Goal: Transaction & Acquisition: Purchase product/service

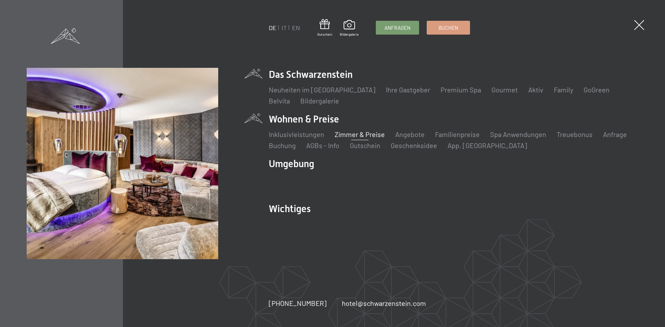
click at [364, 134] on link "Zimmer & Preise" at bounding box center [360, 134] width 50 height 8
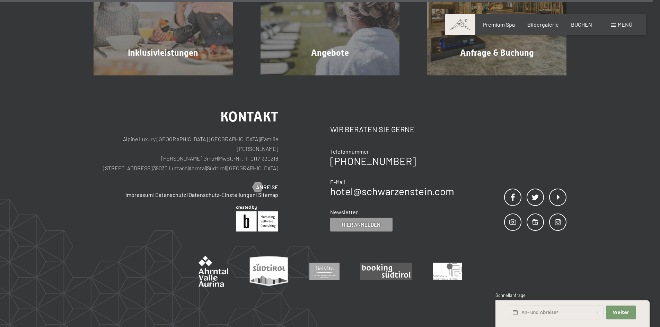
scroll to position [2243, 0]
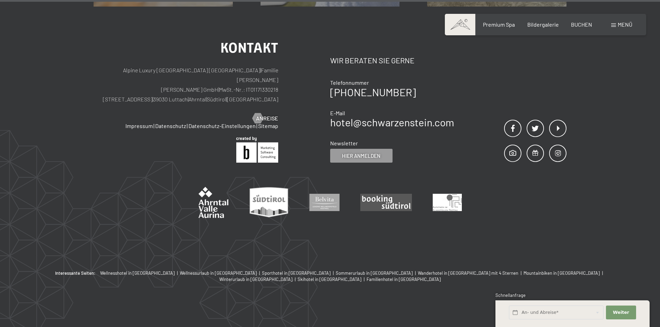
click at [619, 26] on span "Menü" at bounding box center [625, 24] width 15 height 7
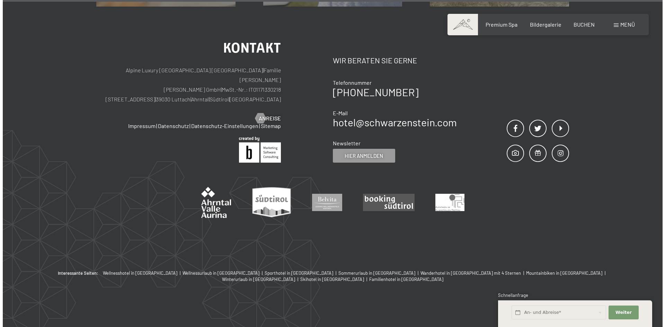
scroll to position [2246, 0]
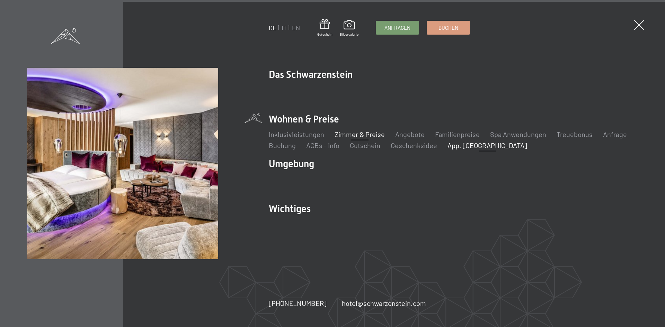
click at [468, 144] on link "App. [GEOGRAPHIC_DATA]" at bounding box center [488, 145] width 80 height 8
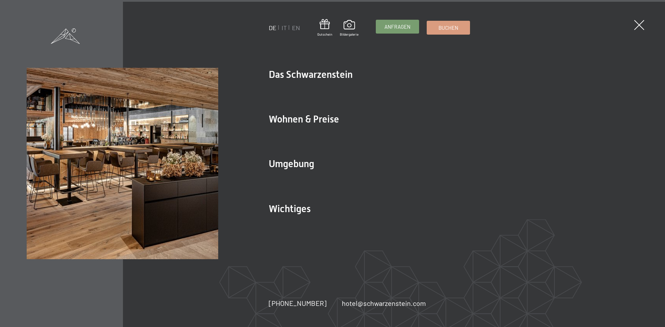
click at [388, 25] on span "Anfragen" at bounding box center [397, 26] width 26 height 7
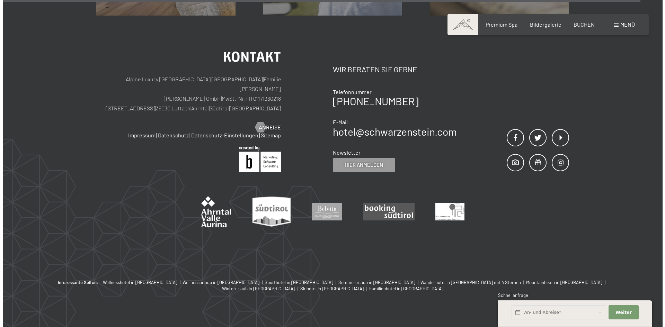
scroll to position [630, 0]
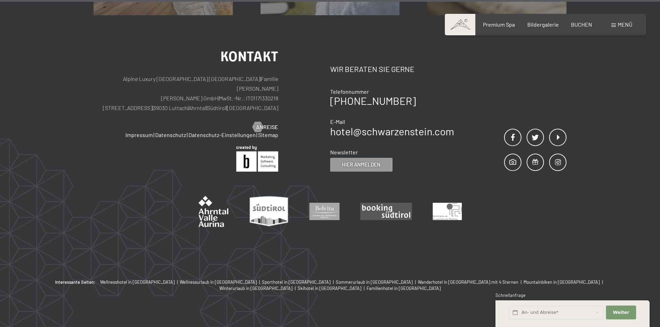
click at [618, 21] on span "Menü" at bounding box center [625, 24] width 15 height 7
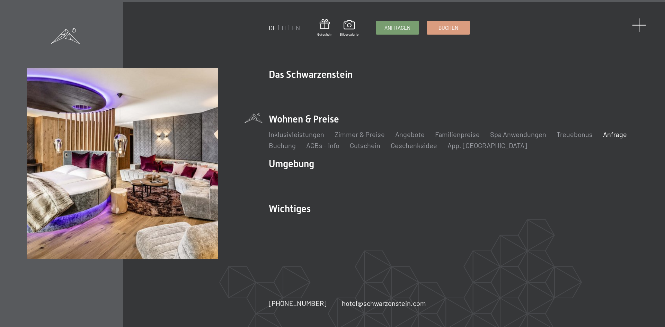
click at [643, 27] on span at bounding box center [639, 25] width 14 height 14
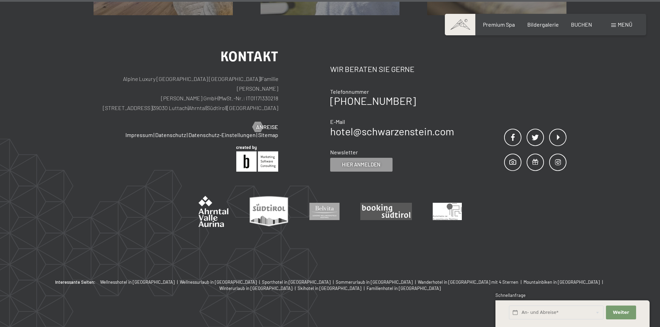
click at [618, 23] on span "Menü" at bounding box center [625, 24] width 15 height 7
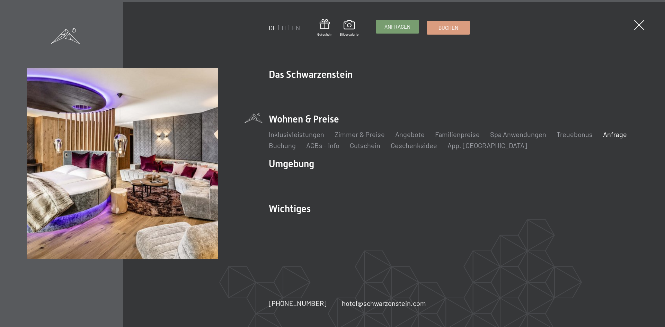
click at [404, 26] on span "Anfragen" at bounding box center [397, 26] width 26 height 7
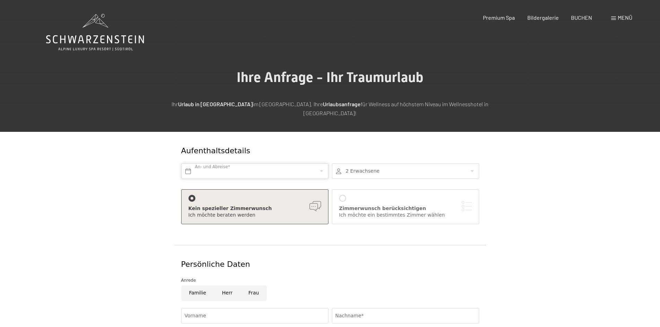
click at [230, 163] on input "text" at bounding box center [254, 171] width 147 height 16
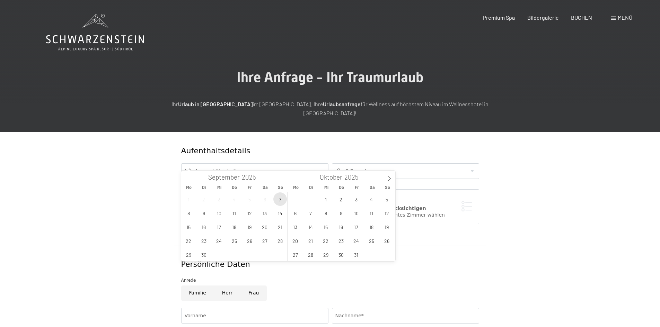
click at [279, 201] on span "7" at bounding box center [280, 200] width 14 height 14
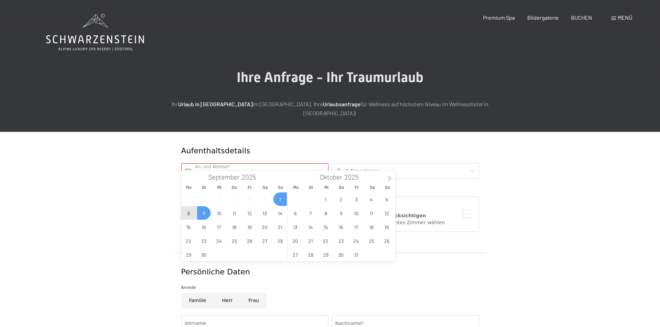
click at [203, 213] on span "9" at bounding box center [204, 213] width 14 height 14
type input "So. 07.09.2025 - Di. 09.09.2025"
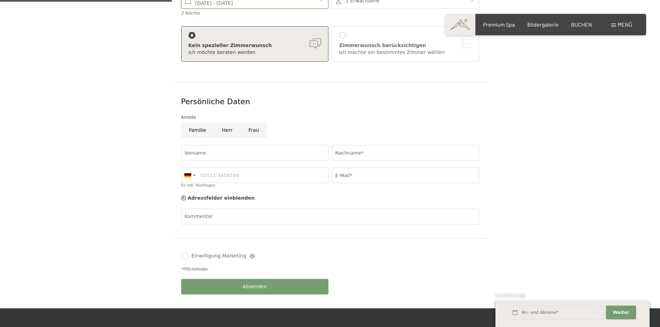
scroll to position [173, 0]
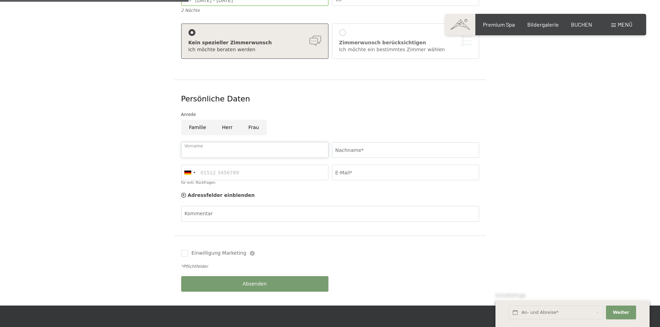
click at [223, 142] on input "Vorname" at bounding box center [254, 150] width 147 height 16
type input "Alexander"
type input "Widmann"
type input "0472546016"
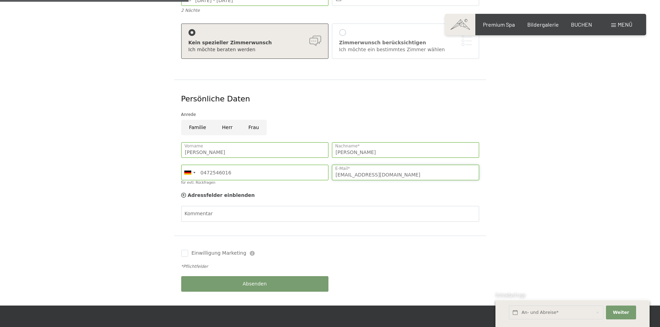
drag, startPoint x: 398, startPoint y: 165, endPoint x: 282, endPoint y: 163, distance: 115.7
click at [282, 163] on div "Alexander Vorname Widmann Nachname* Germany (Deutschland) +49 Italy (Italia) +3…" at bounding box center [329, 165] width 301 height 53
type input "o"
type input "hoila@naturhotel-runa.com"
click at [191, 165] on div at bounding box center [189, 172] width 16 height 15
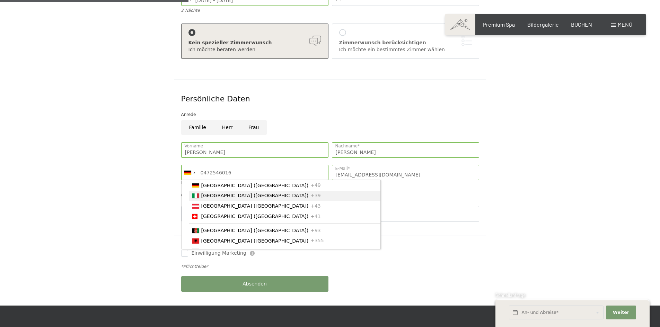
click at [199, 191] on li "Italy (Italia) +39" at bounding box center [285, 196] width 192 height 10
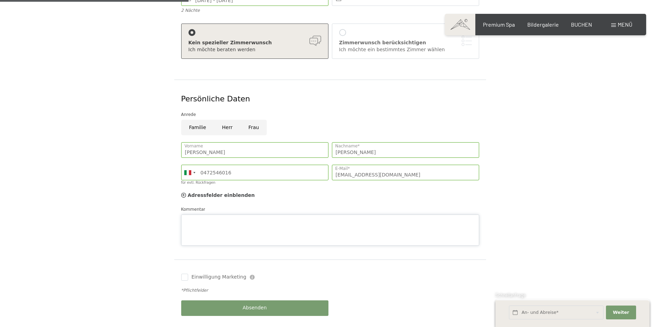
click at [207, 206] on div "Kommentar" at bounding box center [330, 226] width 298 height 40
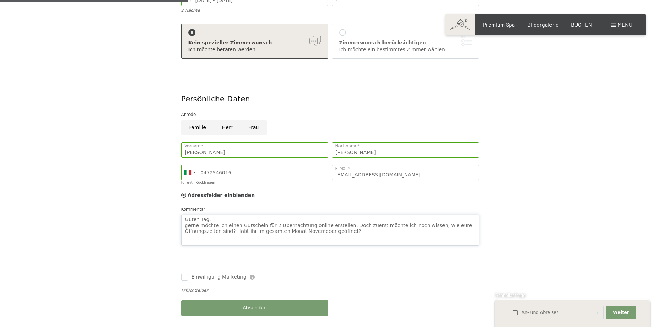
click at [271, 223] on textarea "Guten Tag, gerne möchte ich einen Gutschein für 2 Übernachtung online erstellen…" at bounding box center [330, 230] width 298 height 31
click at [277, 224] on textarea "Guten Tag, gerne möchte ich einen Gutschein für 2 Übernachtung online erstellen…" at bounding box center [330, 230] width 298 height 31
click at [310, 220] on textarea "Guten Tag, gerne möchte ich einen Gutschein für 2 Übernachtung online erstellen…" at bounding box center [330, 230] width 298 height 31
type textarea "Guten Tag, gerne möchte ich einen Gutschein für 2 Übernachtung online erstellen…"
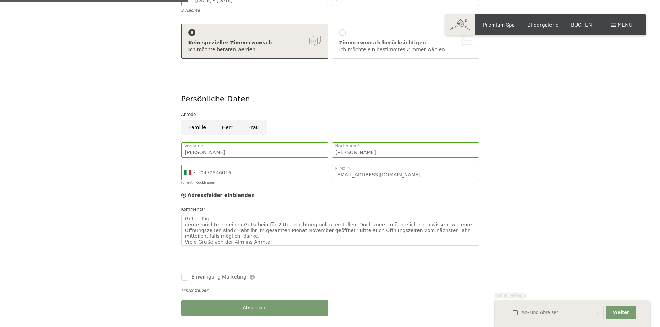
click at [227, 120] on input "Herr" at bounding box center [227, 128] width 26 height 16
radio input "true"
click at [395, 222] on textarea "Guten Tag, gerne möchte ich einen Gutschein für 2 Übernachtung online erstellen…" at bounding box center [330, 230] width 298 height 31
type textarea "Guten Tag, gerne möchte ich einen Gutschein für 2 Übernachtung online erstellen…"
click at [237, 300] on div "Absenden" at bounding box center [254, 308] width 151 height 23
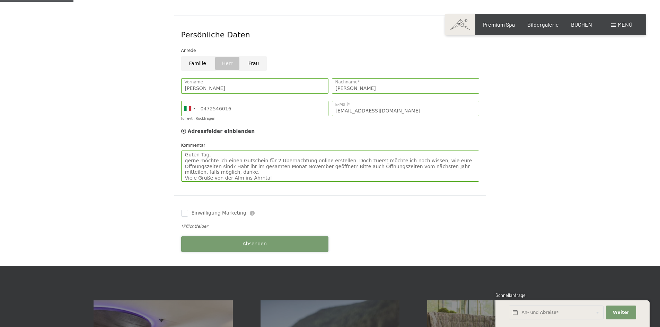
scroll to position [242, 0]
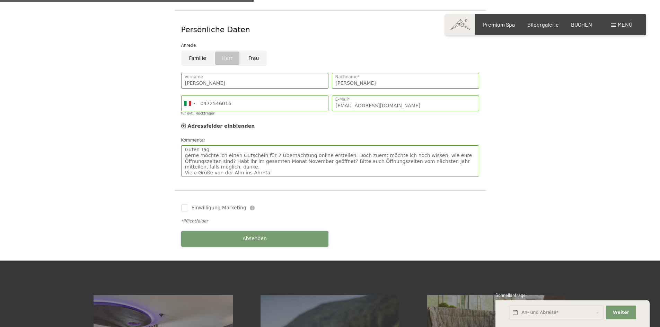
click at [265, 236] on span "Absenden" at bounding box center [254, 239] width 24 height 7
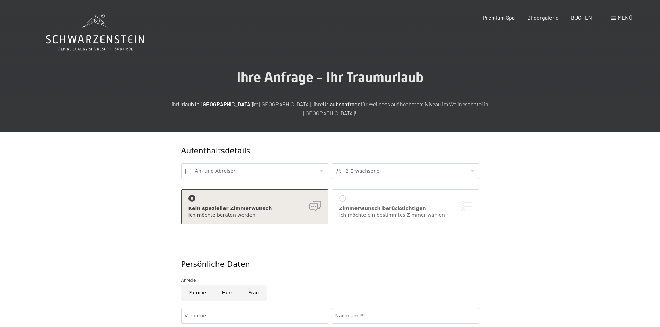
click at [623, 18] on span "Menü" at bounding box center [625, 17] width 15 height 7
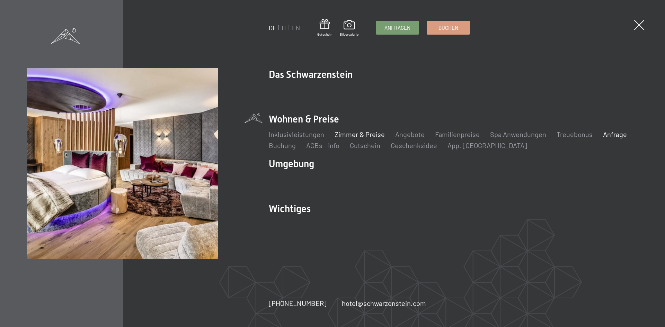
click at [346, 135] on link "Zimmer & Preise" at bounding box center [360, 134] width 50 height 8
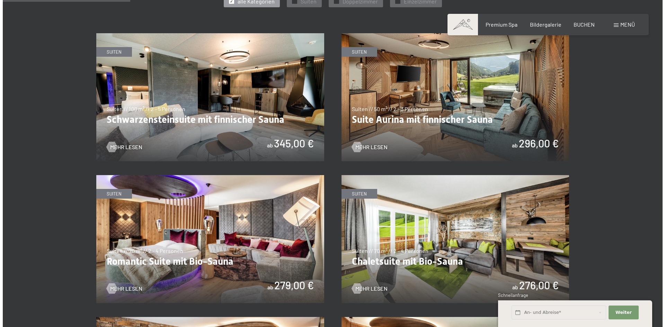
scroll to position [416, 0]
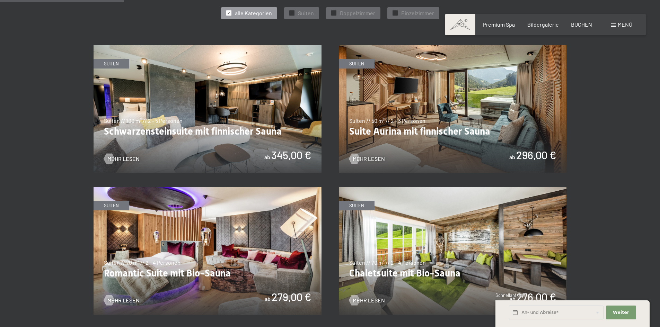
click at [617, 27] on div "Menü" at bounding box center [621, 25] width 21 height 8
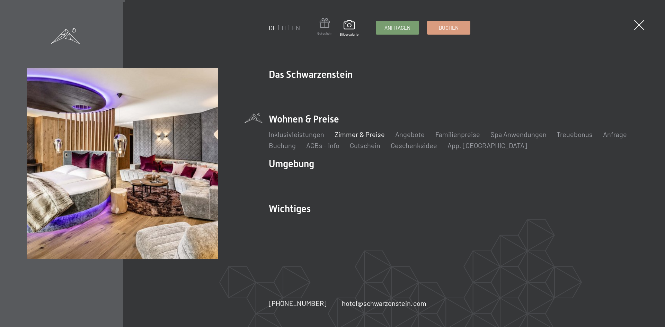
click at [327, 32] on span "Gutschein" at bounding box center [324, 33] width 15 height 5
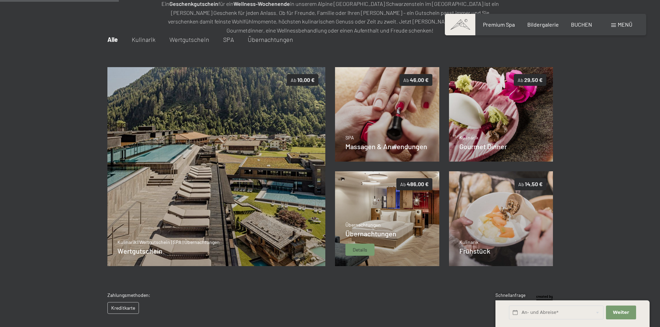
click at [390, 216] on img at bounding box center [387, 218] width 104 height 95
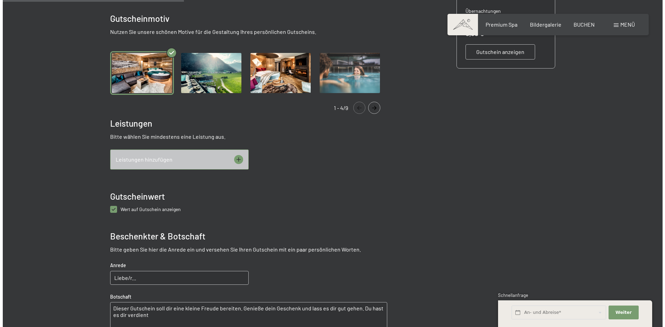
scroll to position [239, 0]
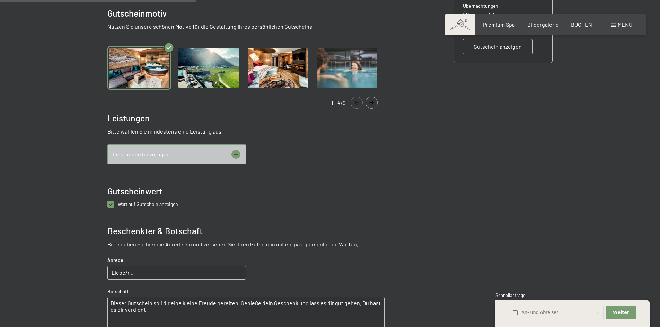
click at [234, 154] on icon at bounding box center [235, 154] width 9 height 9
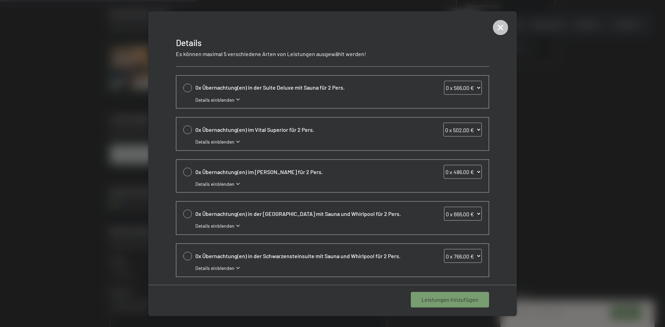
scroll to position [118, 0]
click at [496, 30] on icon at bounding box center [500, 27] width 15 height 15
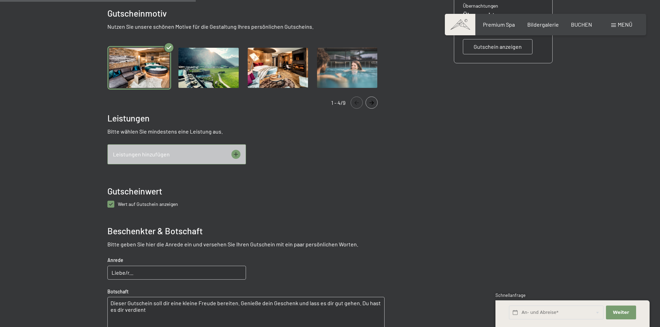
click at [627, 25] on span "Menü" at bounding box center [625, 24] width 15 height 7
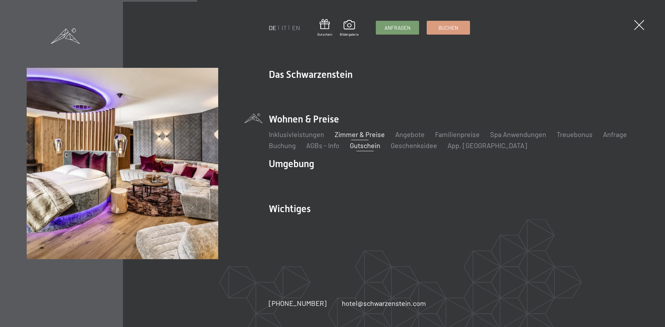
click at [351, 133] on link "Zimmer & Preise" at bounding box center [360, 134] width 50 height 8
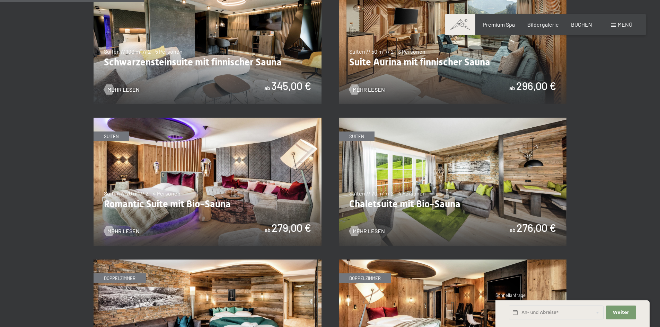
scroll to position [450, 0]
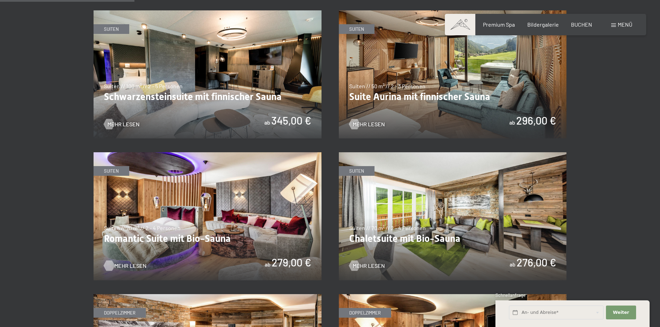
click at [128, 266] on span "Mehr Lesen" at bounding box center [130, 266] width 32 height 8
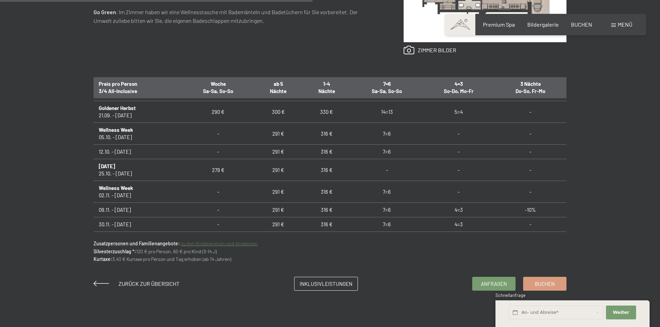
scroll to position [69, 0]
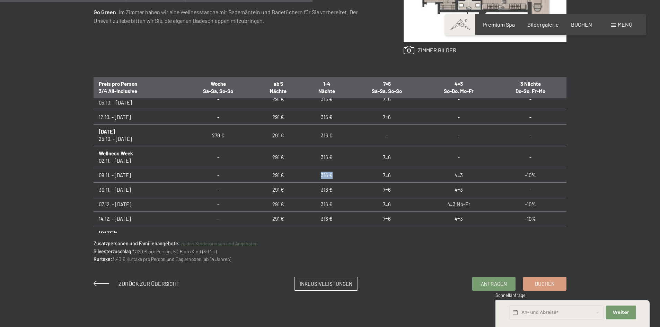
drag, startPoint x: 331, startPoint y: 178, endPoint x: 317, endPoint y: 179, distance: 15.0
click at [317, 179] on td "316 €" at bounding box center [326, 175] width 48 height 15
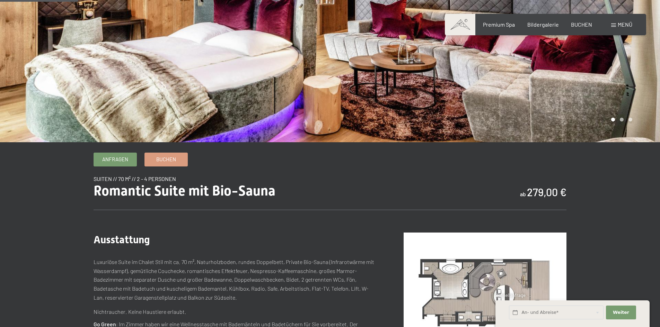
scroll to position [104, 0]
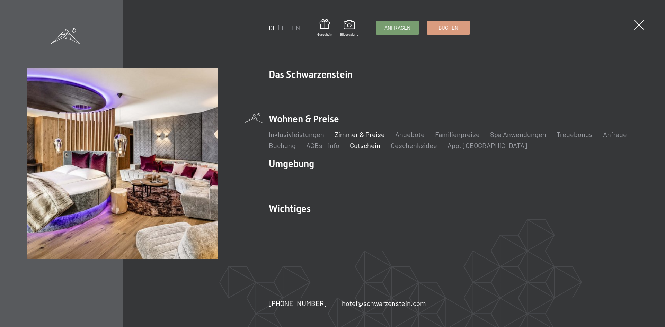
click at [367, 146] on link "Gutschein" at bounding box center [365, 145] width 30 height 8
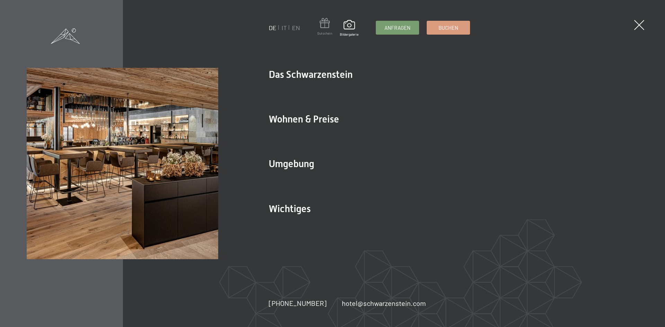
click at [321, 30] on span at bounding box center [324, 24] width 15 height 13
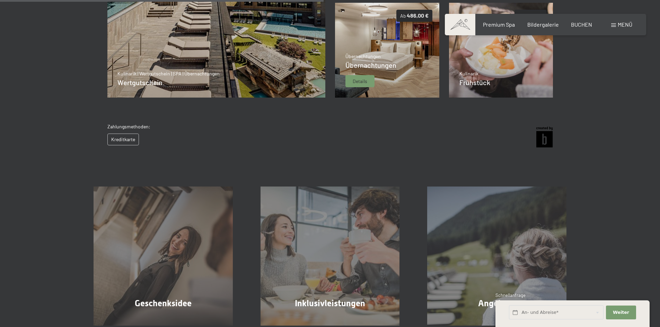
scroll to position [226, 0]
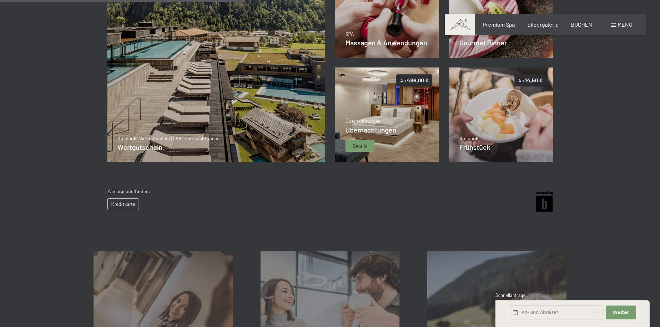
click at [379, 128] on div "Übernachtungen Übernachtungen Details" at bounding box center [370, 135] width 51 height 35
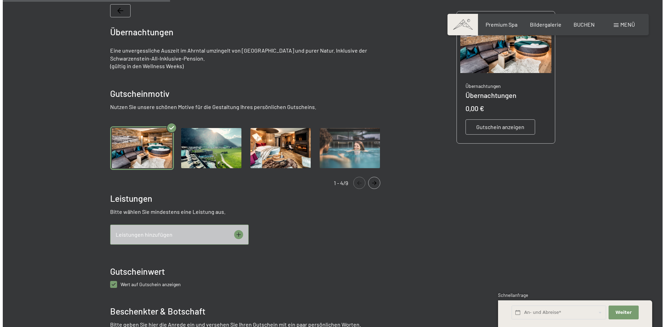
scroll to position [204, 0]
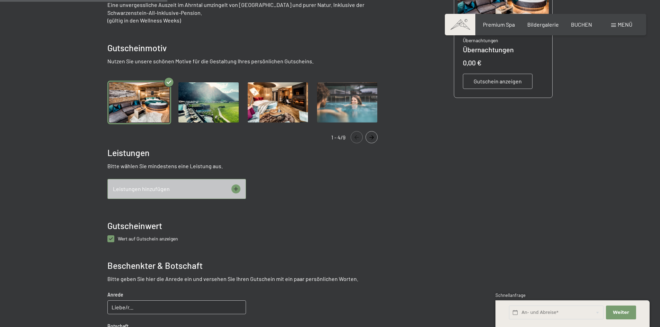
click at [229, 187] on div "Leistungen hinzufügen" at bounding box center [176, 189] width 139 height 20
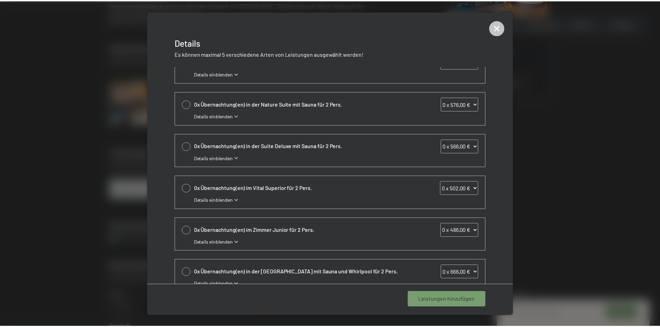
scroll to position [0, 0]
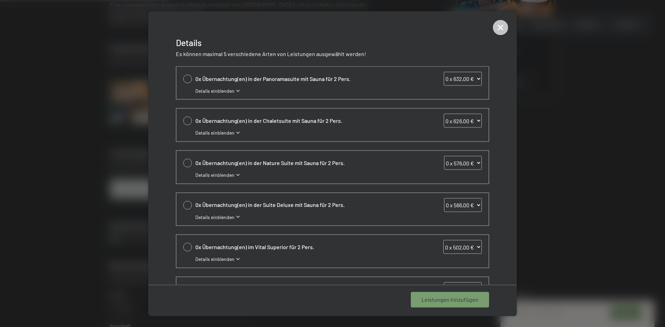
drag, startPoint x: 289, startPoint y: 89, endPoint x: 273, endPoint y: 88, distance: 15.9
click at [273, 88] on div "Details einblenden" at bounding box center [338, 90] width 286 height 7
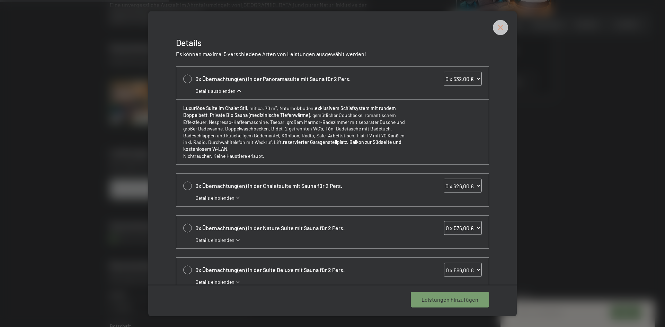
click at [495, 27] on icon at bounding box center [500, 27] width 15 height 15
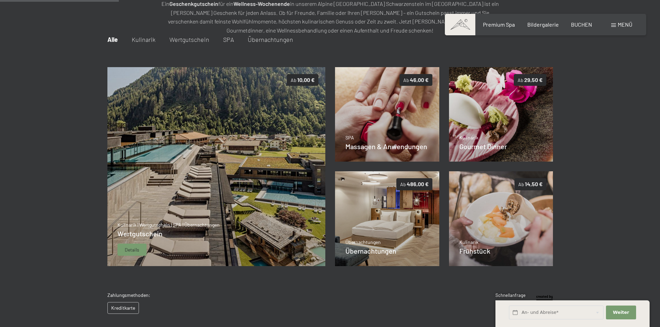
click at [221, 143] on img at bounding box center [216, 167] width 218 height 200
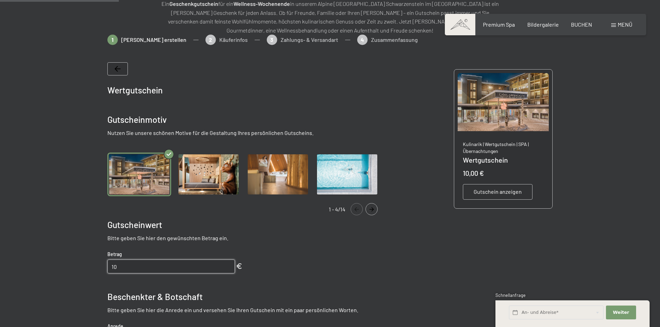
drag, startPoint x: 166, startPoint y: 271, endPoint x: 78, endPoint y: 266, distance: 88.5
click at [78, 266] on div at bounding box center [330, 265] width 525 height 461
click at [194, 176] on img "Gallery" at bounding box center [209, 175] width 64 height 44
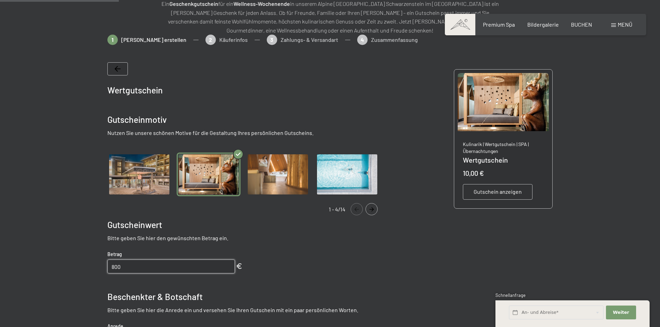
type input "800"
click at [260, 181] on label "Einwilligung Marketing*" at bounding box center [290, 183] width 61 height 7
click at [260, 181] on input "Einwilligung Marketing*" at bounding box center [256, 183] width 7 height 7
checkbox input "false"
click at [291, 175] on img "Gallery" at bounding box center [278, 175] width 64 height 44
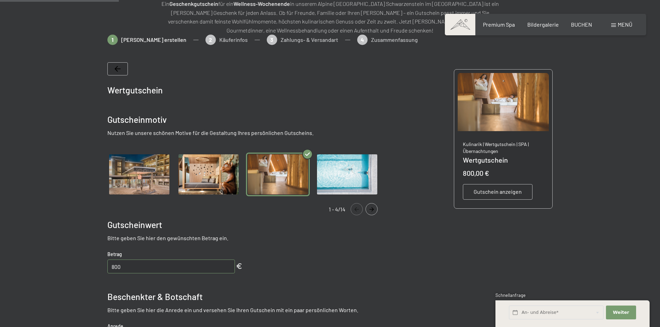
click at [342, 175] on img "Gallery" at bounding box center [347, 175] width 64 height 44
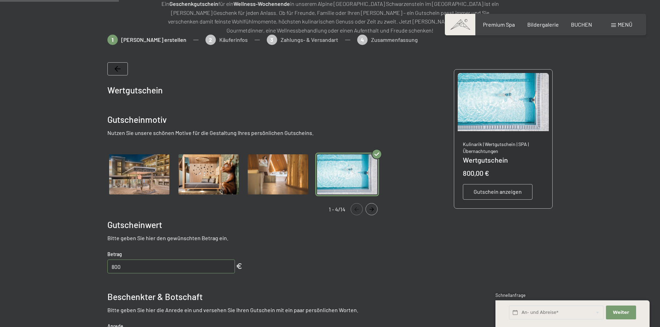
click at [369, 211] on icon "Navigate to next slide" at bounding box center [371, 209] width 11 height 4
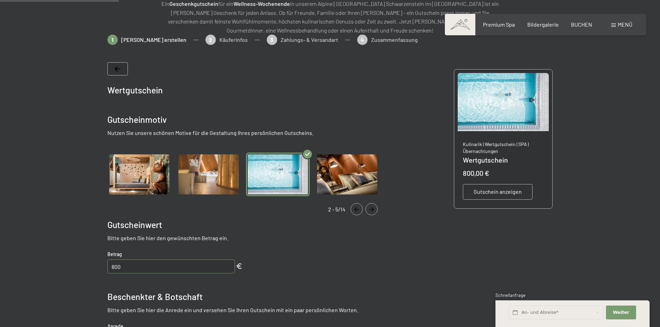
click at [369, 211] on icon "Navigate to next slide" at bounding box center [371, 209] width 11 height 4
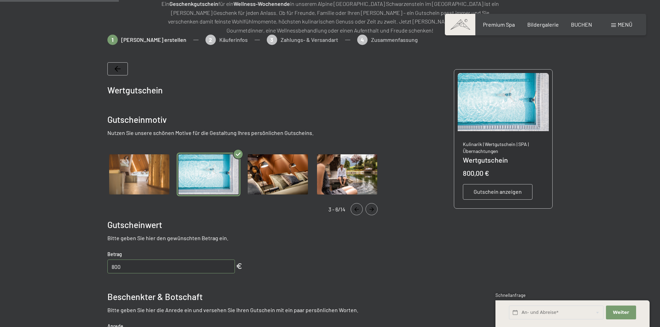
click at [369, 211] on icon "Navigate to next slide" at bounding box center [371, 209] width 11 height 4
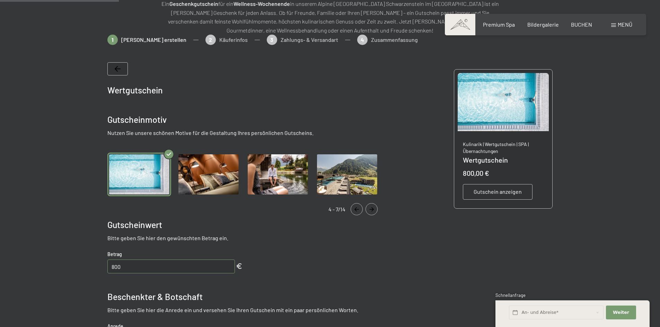
click at [369, 211] on icon "Navigate to next slide" at bounding box center [371, 209] width 11 height 4
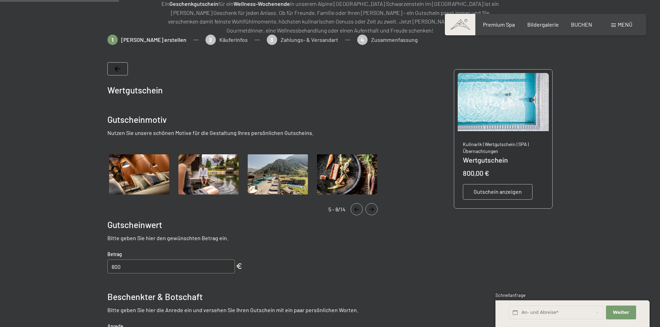
click at [268, 178] on img "Gallery" at bounding box center [278, 175] width 64 height 44
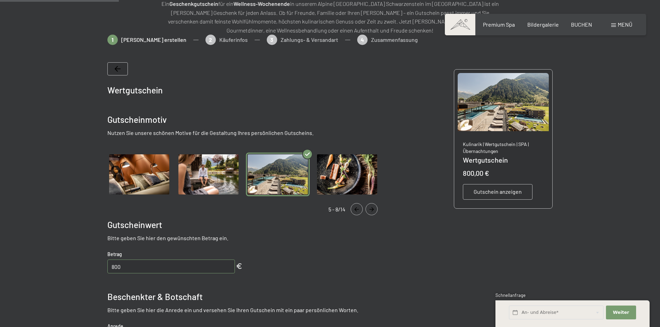
click at [371, 209] on icon "Navigate to next slide" at bounding box center [371, 209] width 5 height 4
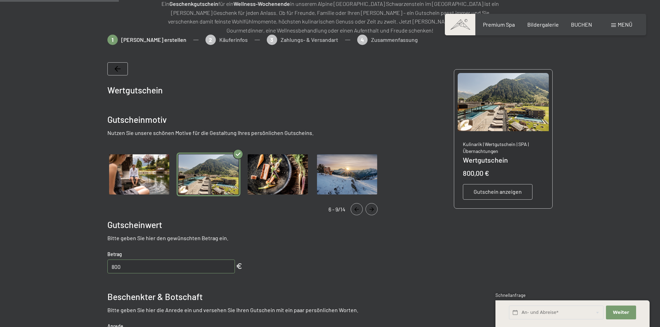
click at [371, 209] on icon "Navigate to next slide" at bounding box center [371, 209] width 5 height 4
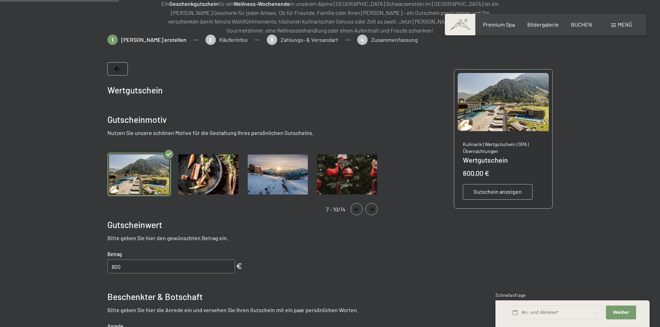
click at [371, 209] on icon "Navigate to next slide" at bounding box center [371, 209] width 5 height 4
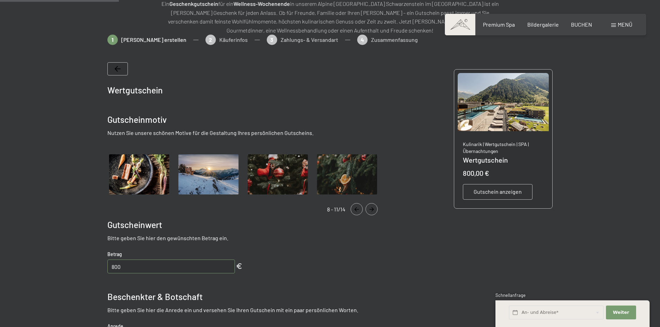
click at [371, 209] on icon "Navigate to next slide" at bounding box center [371, 209] width 5 height 4
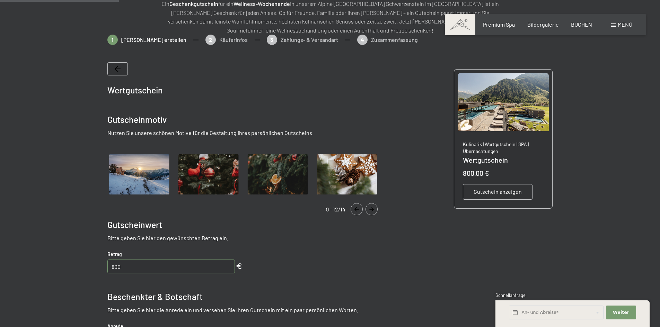
click at [371, 209] on icon "Navigate to next slide" at bounding box center [371, 209] width 5 height 4
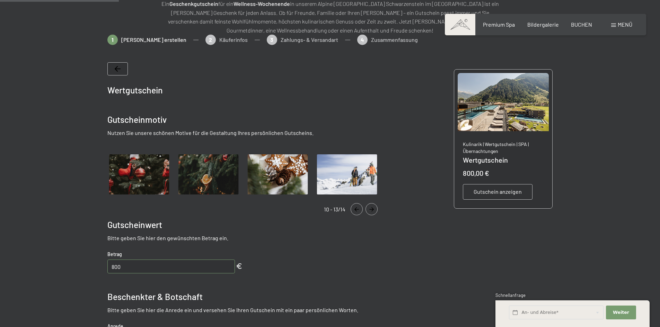
click at [371, 209] on icon "Navigate to next slide" at bounding box center [371, 209] width 5 height 4
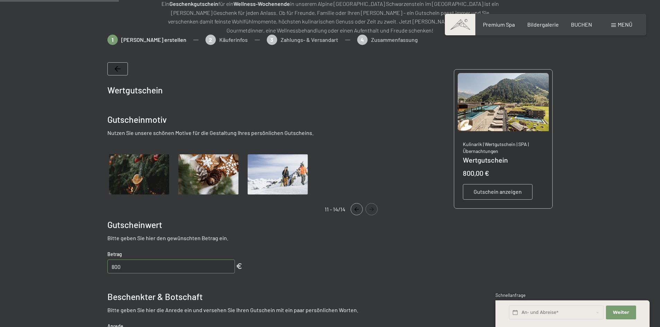
click at [371, 209] on icon "Navigate to next slide" at bounding box center [371, 209] width 5 height 4
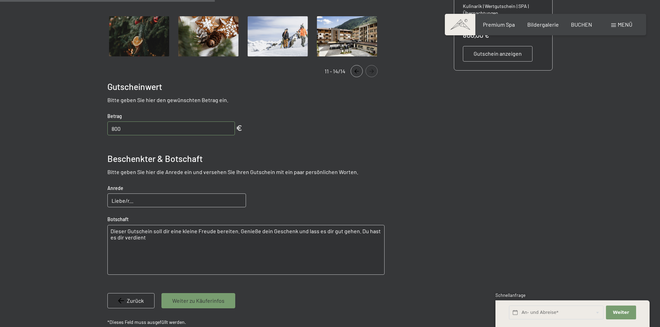
scroll to position [239, 0]
click at [200, 204] on input "Liebe/r..." at bounding box center [176, 200] width 139 height 14
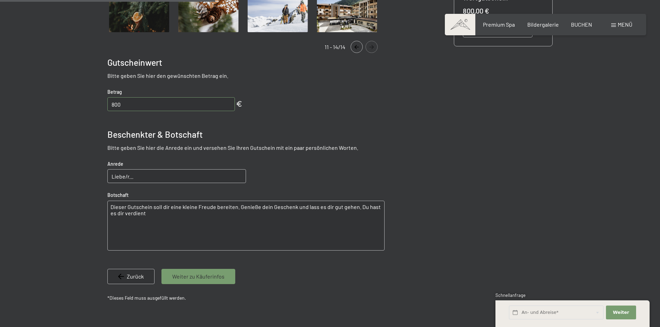
scroll to position [274, 0]
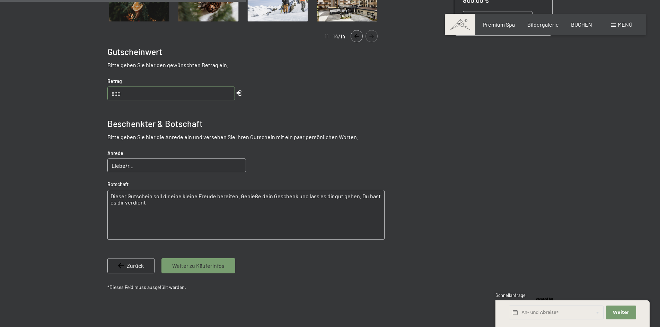
click at [213, 263] on span "Weiter zu Käuferinfos" at bounding box center [198, 266] width 52 height 8
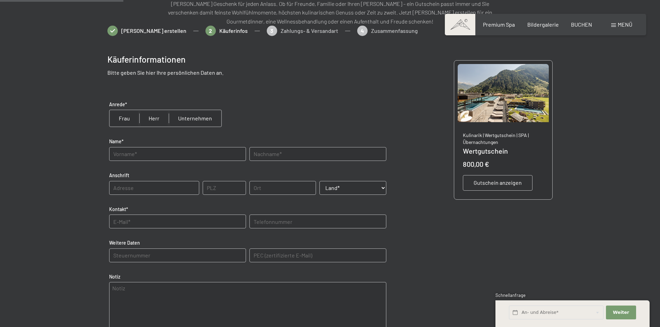
scroll to position [100, 0]
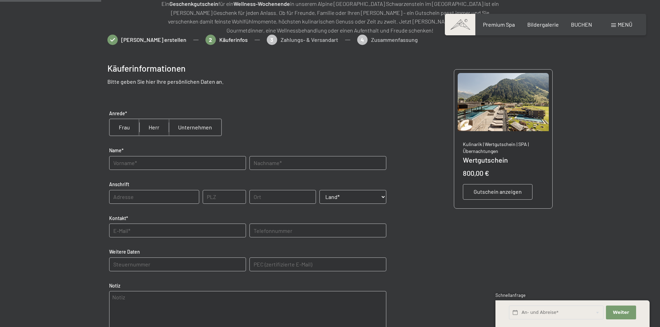
click at [150, 128] on input "radio" at bounding box center [153, 127] width 29 height 17
radio input "true"
click at [153, 162] on input "text" at bounding box center [177, 163] width 137 height 14
type input "[PERSON_NAME]"
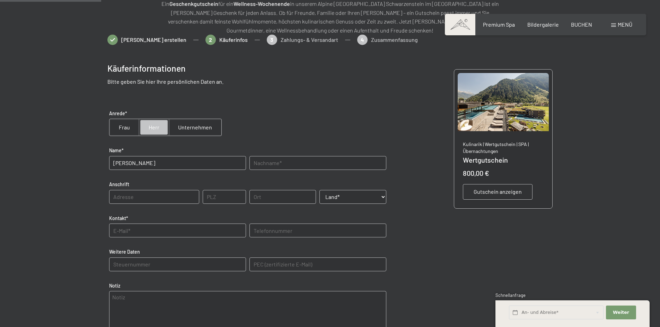
type input "Rodenecker Alm 11"
type input "39037"
type input "Rodeneck"
type input "[EMAIL_ADDRESS][DOMAIN_NAME]"
type input "0472546016"
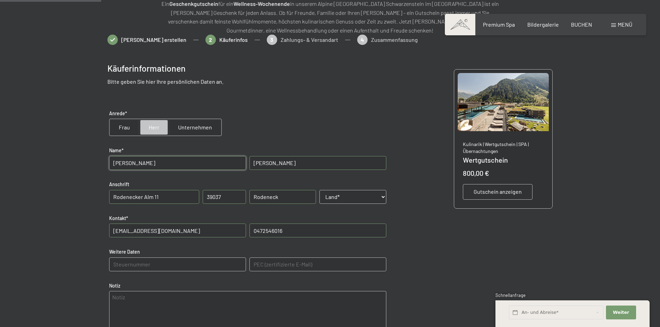
drag, startPoint x: 171, startPoint y: 197, endPoint x: 86, endPoint y: 197, distance: 84.5
click at [86, 197] on div at bounding box center [330, 226] width 525 height 383
type input "[STREET_ADDRESS]"
click at [336, 198] on select "Land* [GEOGRAPHIC_DATA] [GEOGRAPHIC_DATA] [GEOGRAPHIC_DATA] [GEOGRAPHIC_DATA] […" at bounding box center [352, 197] width 67 height 14
select select "ITA"
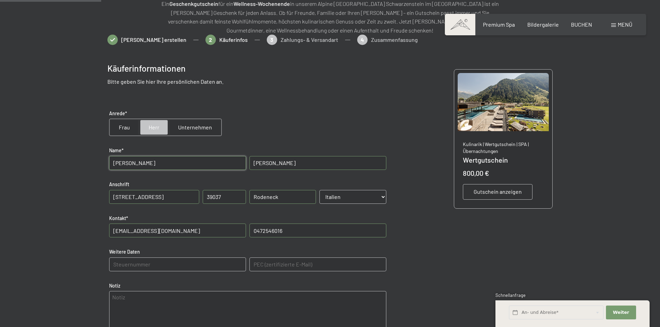
click at [319, 190] on select "Land* [GEOGRAPHIC_DATA] [GEOGRAPHIC_DATA] [GEOGRAPHIC_DATA] [GEOGRAPHIC_DATA] […" at bounding box center [352, 197] width 67 height 14
drag, startPoint x: 176, startPoint y: 229, endPoint x: 53, endPoint y: 221, distance: 123.6
click at [53, 221] on div at bounding box center [330, 226] width 660 height 383
type input "h"
type input "[PERSON_NAME][EMAIL_ADDRESS][DOMAIN_NAME]"
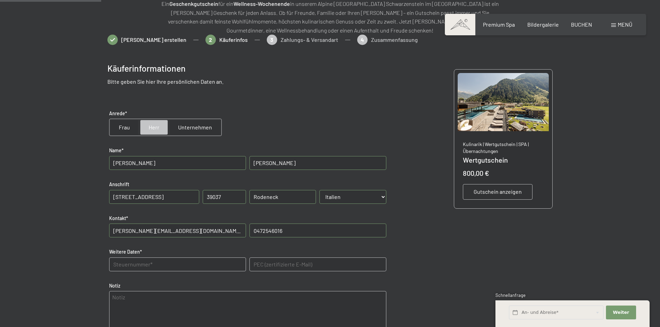
click at [220, 283] on label "Notiz" at bounding box center [247, 286] width 277 height 7
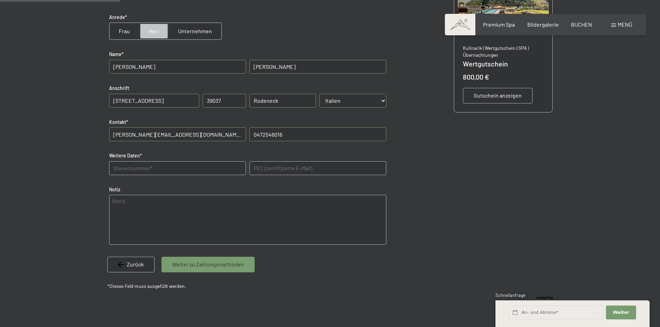
scroll to position [204, 0]
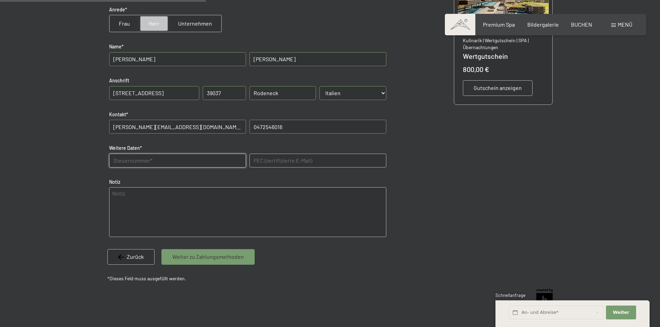
click at [138, 158] on Daten "text" at bounding box center [177, 161] width 137 height 14
type Daten "WDMLND80H07B160I"
click at [289, 164] on E-Mail\) "text" at bounding box center [317, 161] width 137 height 14
type E-Mail\) "[EMAIL_ADDRESS][DOMAIN_NAME]"
click at [230, 254] on span "Weiter zu Zahlungsmethoden" at bounding box center [208, 257] width 72 height 8
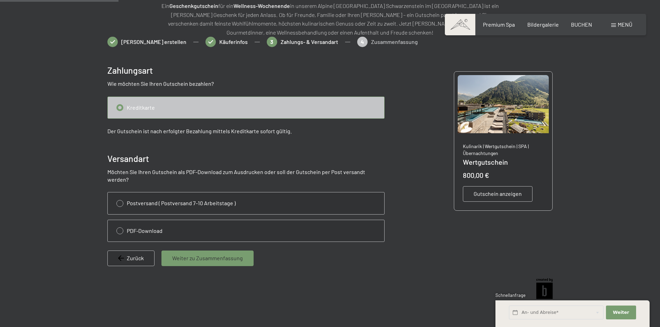
scroll to position [100, 0]
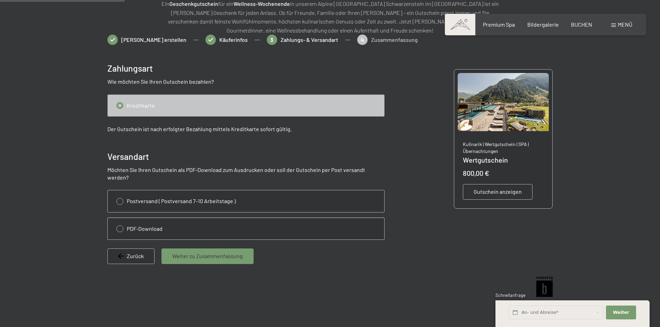
click at [119, 220] on input "radio" at bounding box center [246, 228] width 276 height 21
radio input "true"
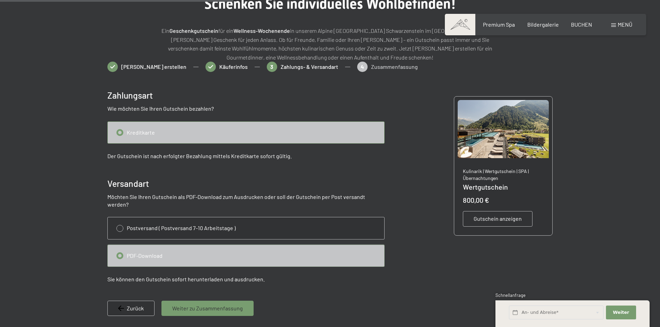
scroll to position [208, 0]
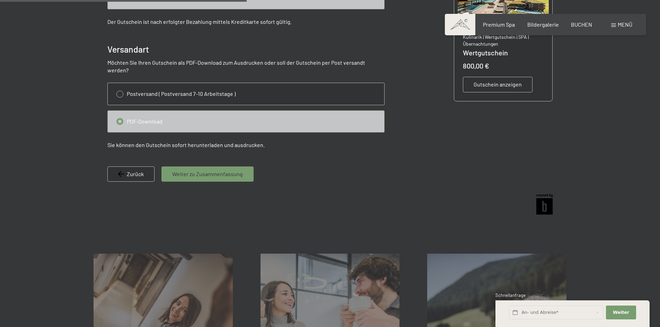
click at [199, 171] on div "Weiter zu Zusammenfassung" at bounding box center [207, 174] width 92 height 15
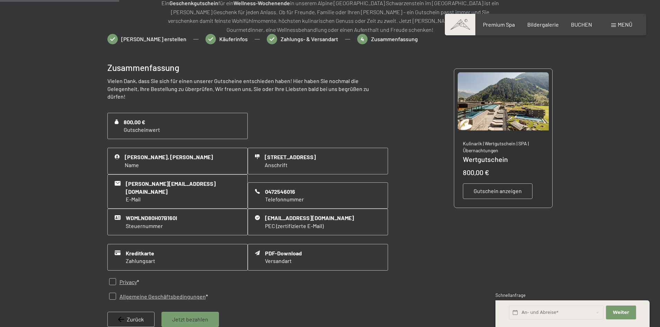
scroll to position [100, 0]
click at [114, 279] on input "checkbox" at bounding box center [112, 282] width 7 height 7
checkbox input "true"
click at [110, 294] on input "checkbox" at bounding box center [112, 297] width 7 height 7
checkbox input "true"
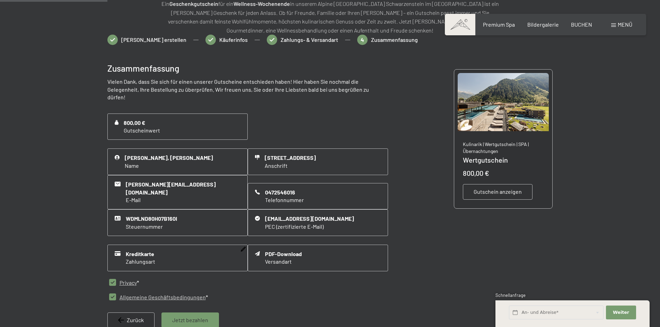
click at [134, 258] on span "Zahlungsart" at bounding box center [140, 262] width 29 height 8
click at [242, 247] on icon at bounding box center [243, 249] width 5 height 5
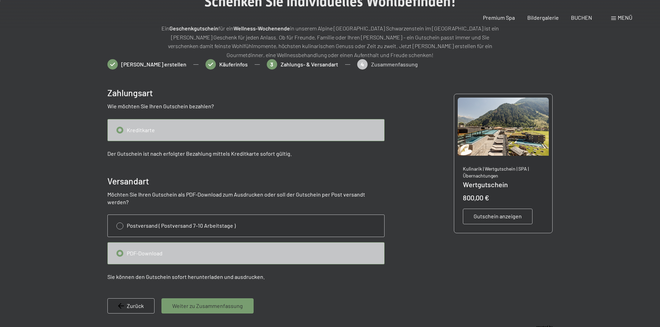
scroll to position [173, 0]
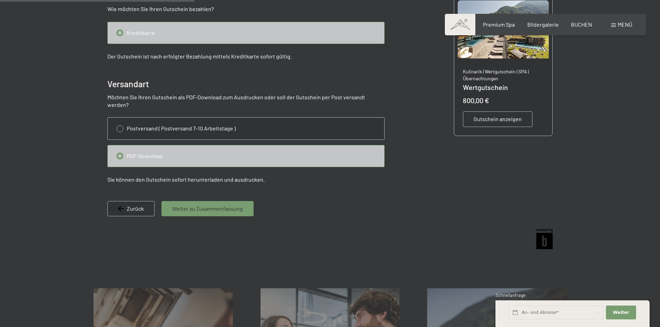
click at [180, 205] on span "Weiter zu Zusammenfassung" at bounding box center [207, 209] width 71 height 8
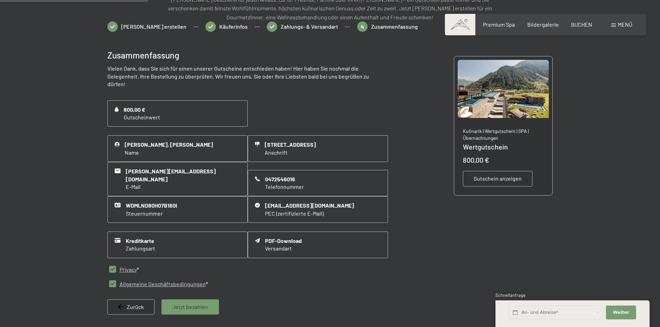
scroll to position [100, 0]
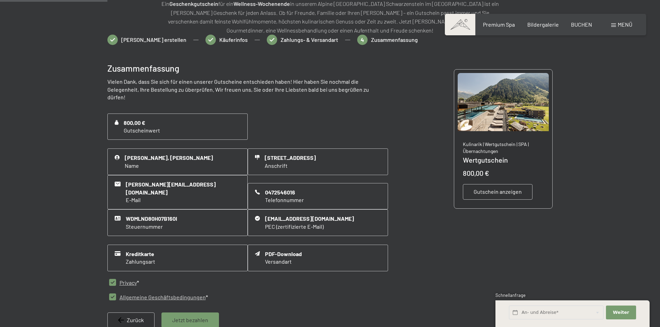
click at [208, 313] on div "Jetzt bezahlen" at bounding box center [189, 320] width 57 height 15
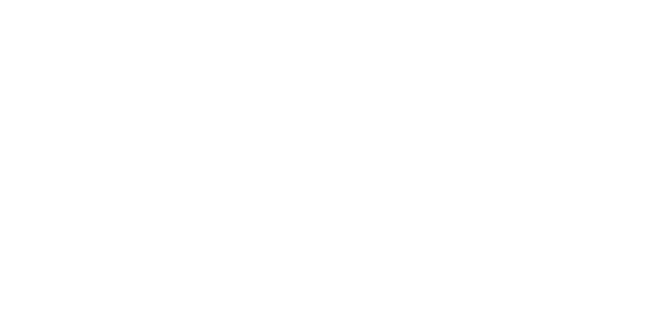
scroll to position [0, 0]
